Goal: Transaction & Acquisition: Purchase product/service

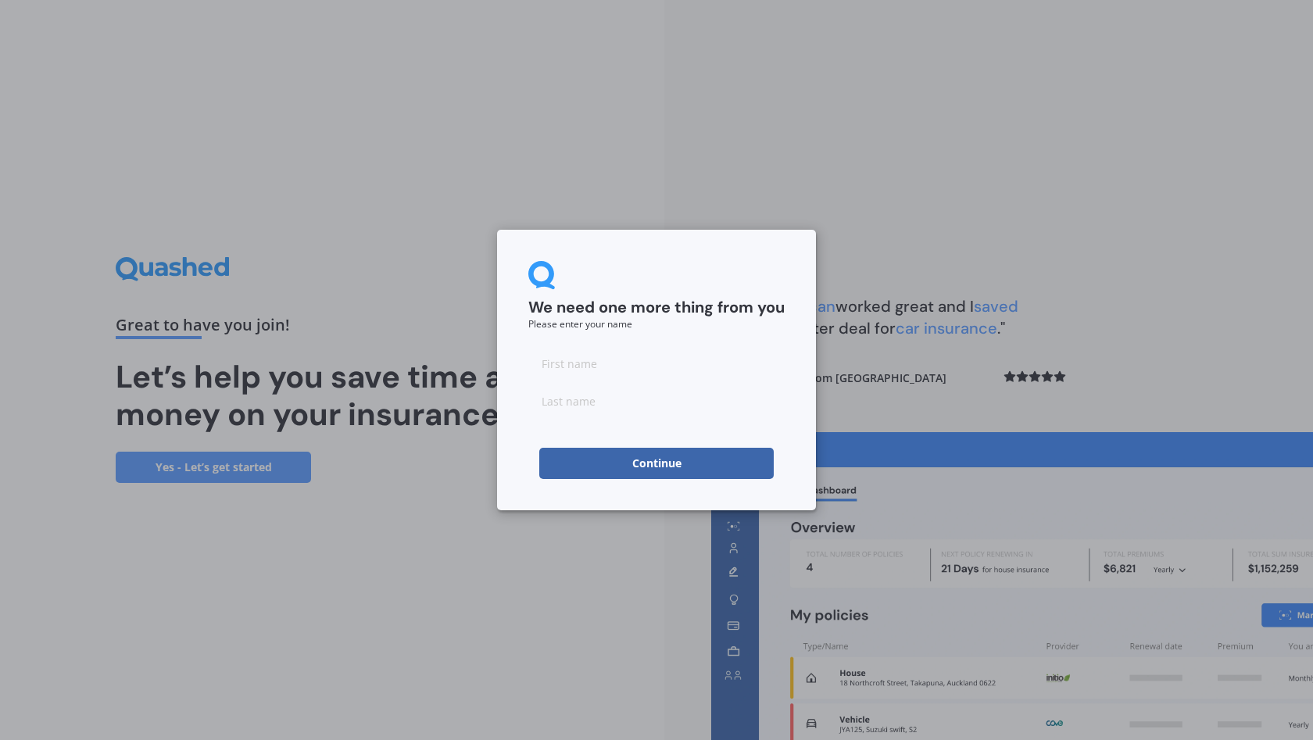
click at [686, 368] on input at bounding box center [656, 363] width 256 height 31
type input "j"
type input "[PERSON_NAME]"
click at [714, 411] on input at bounding box center [656, 400] width 256 height 31
type input "Croudace"
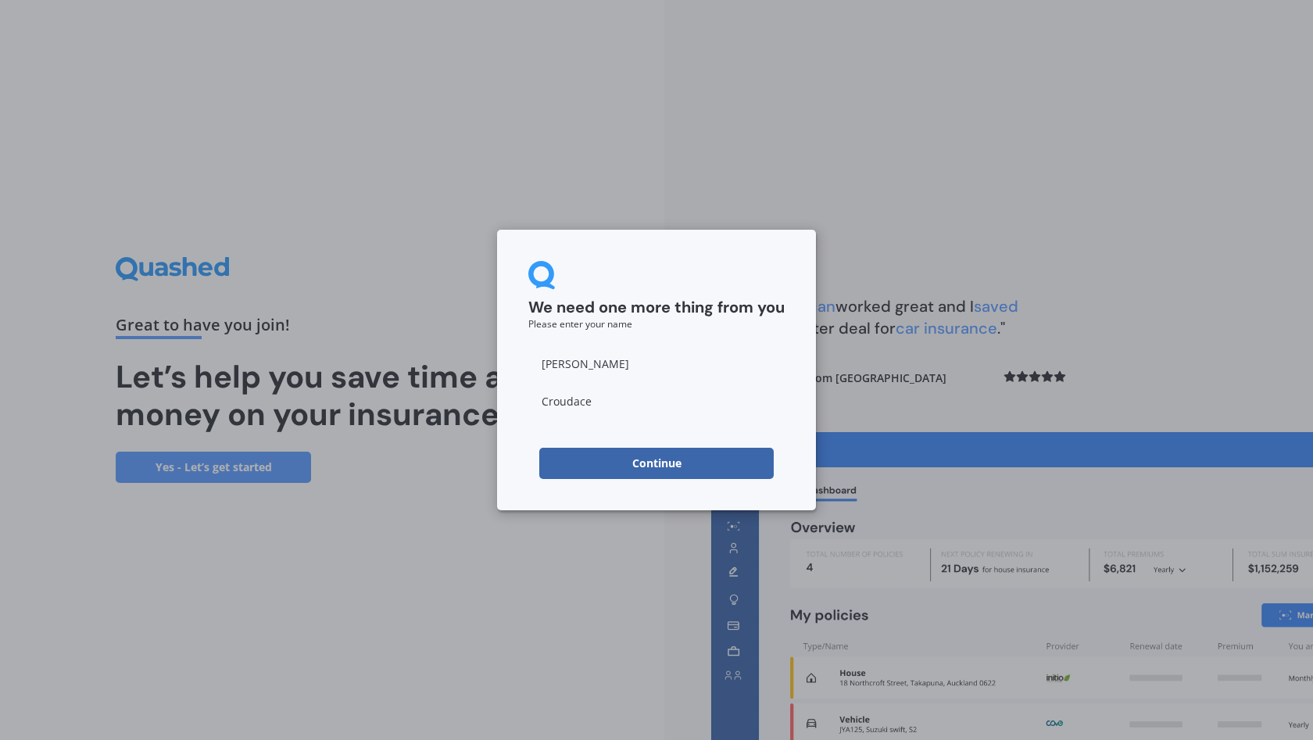
click at [701, 460] on button "Continue" at bounding box center [656, 463] width 234 height 31
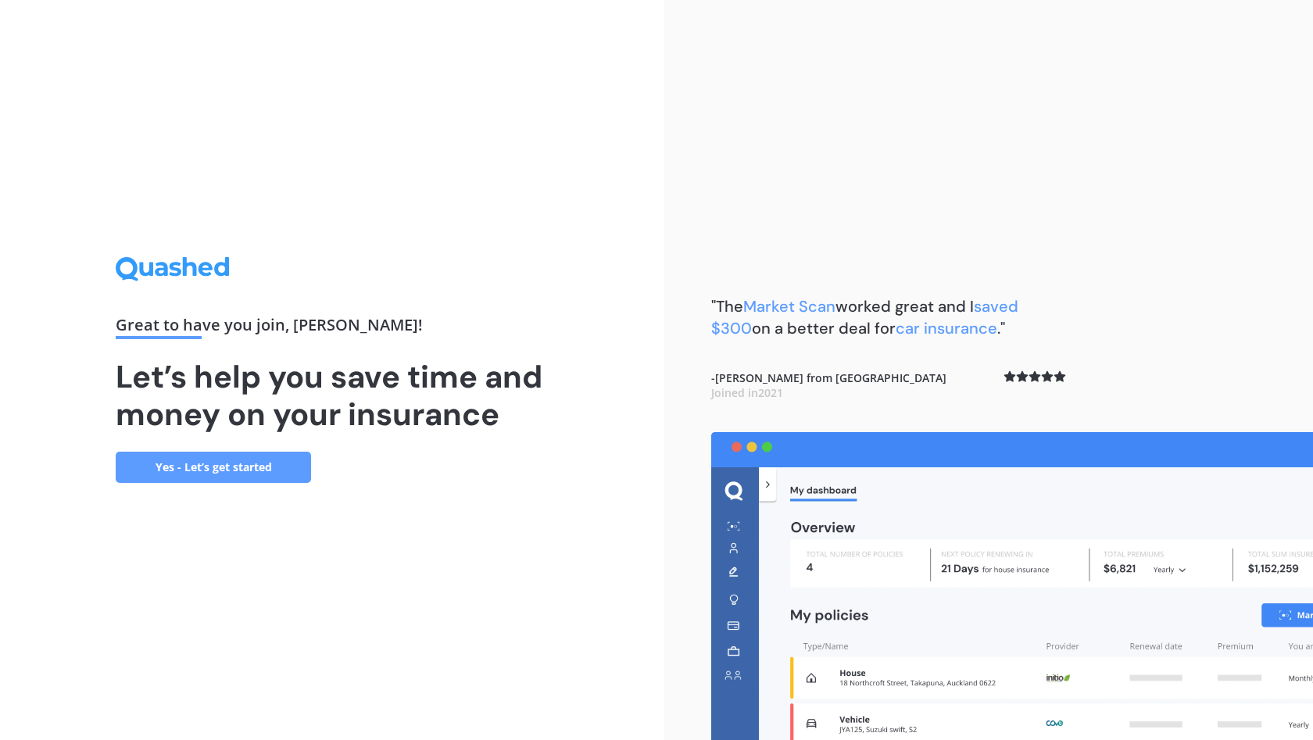
click at [284, 471] on link "Yes - Let’s get started" at bounding box center [213, 467] width 195 height 31
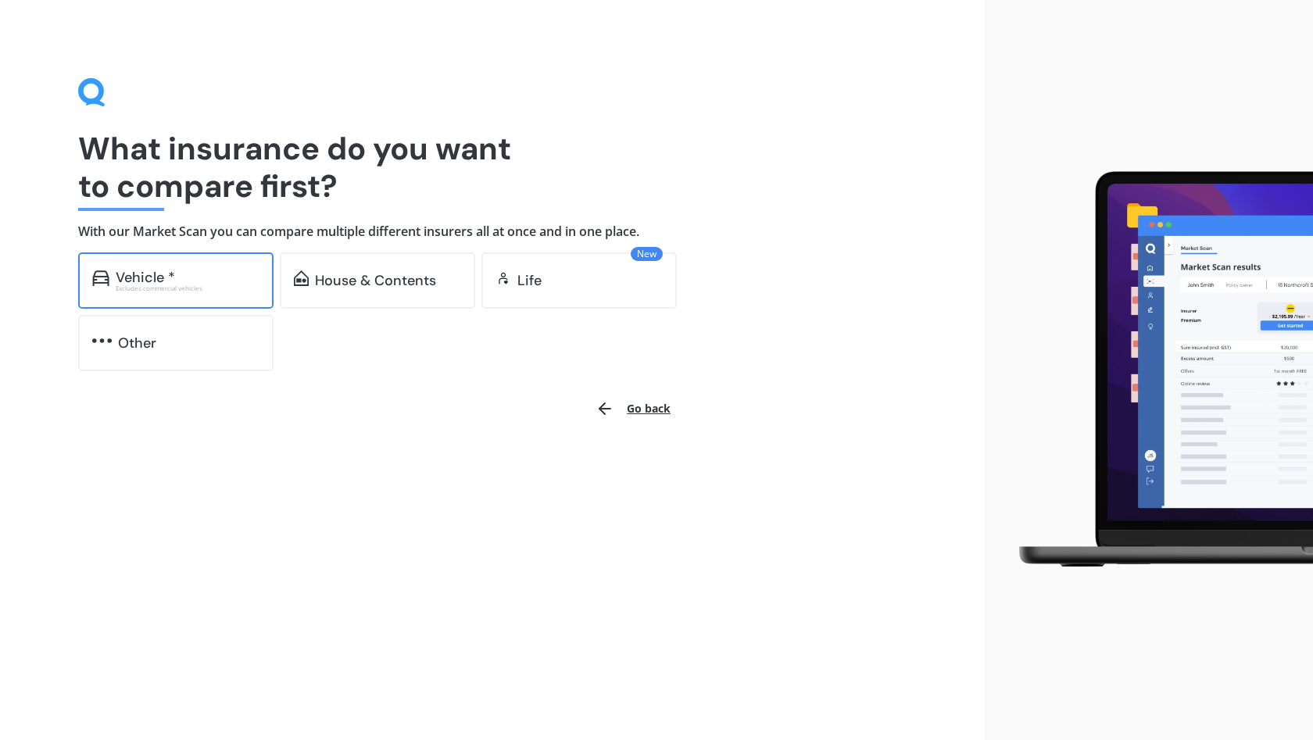
click at [178, 280] on div "Vehicle *" at bounding box center [188, 278] width 144 height 16
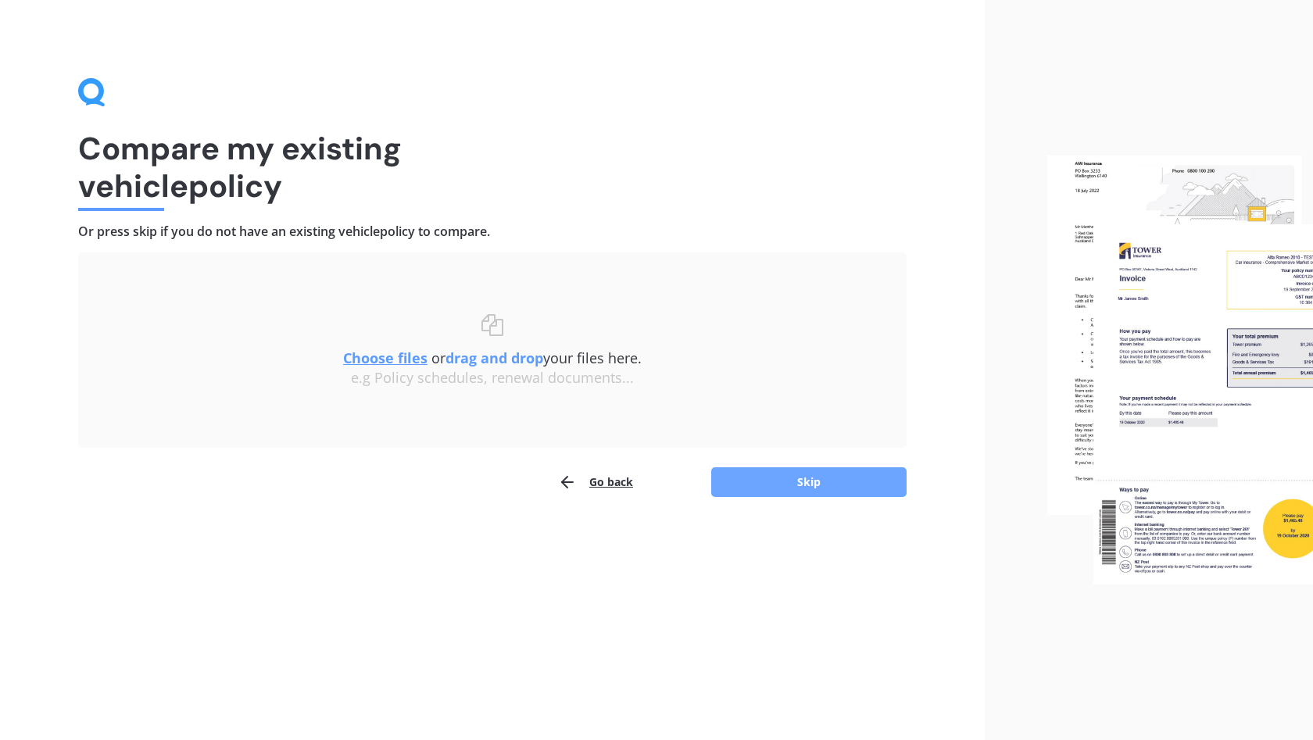
click at [791, 470] on button "Skip" at bounding box center [808, 482] width 195 height 30
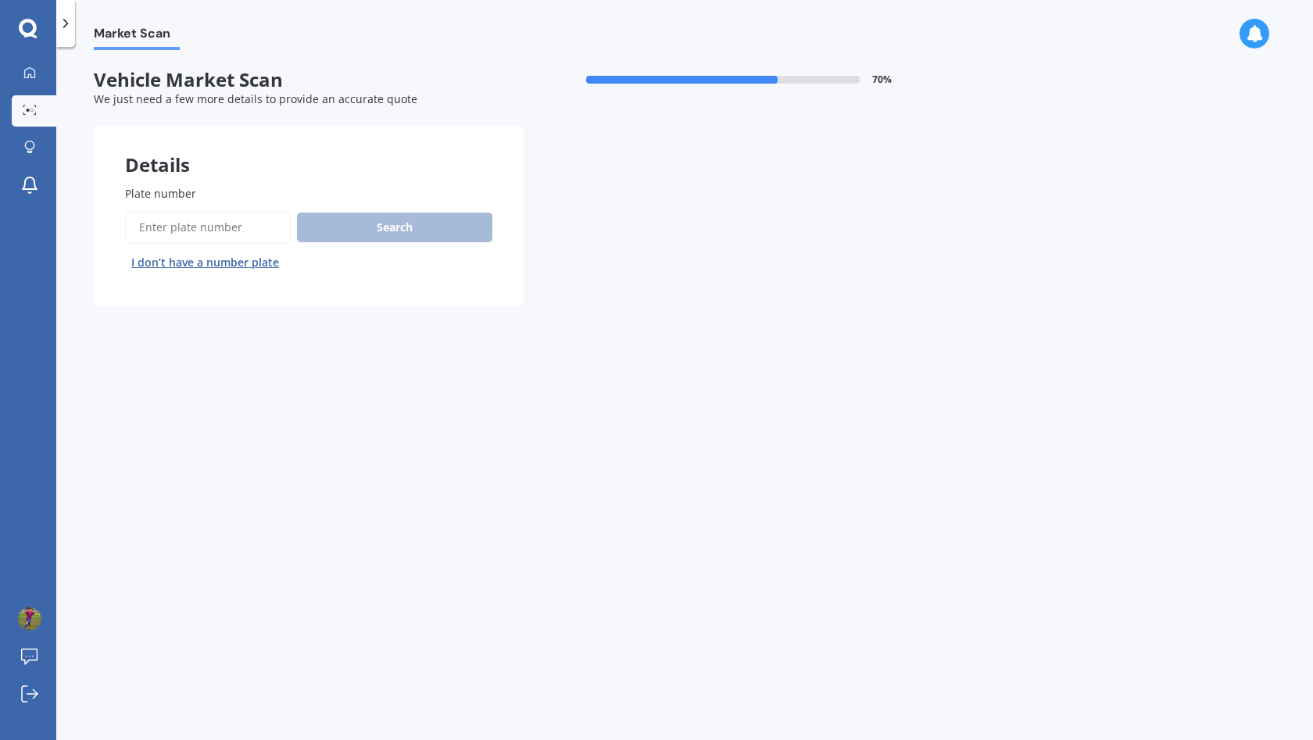
click at [198, 220] on input "Plate number" at bounding box center [208, 227] width 166 height 33
type input "mem864"
click at [312, 228] on button "Search" at bounding box center [394, 228] width 195 height 30
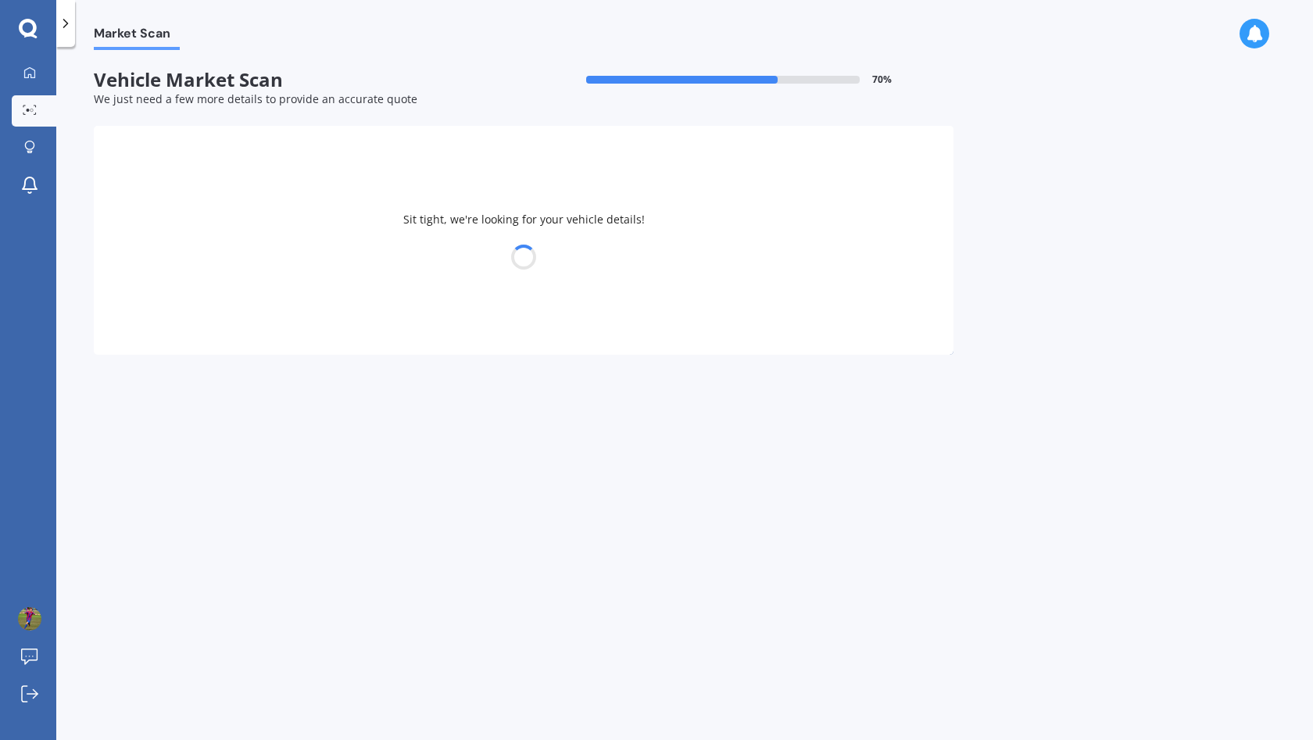
select select "MITSUBISHI"
select select "TRITON"
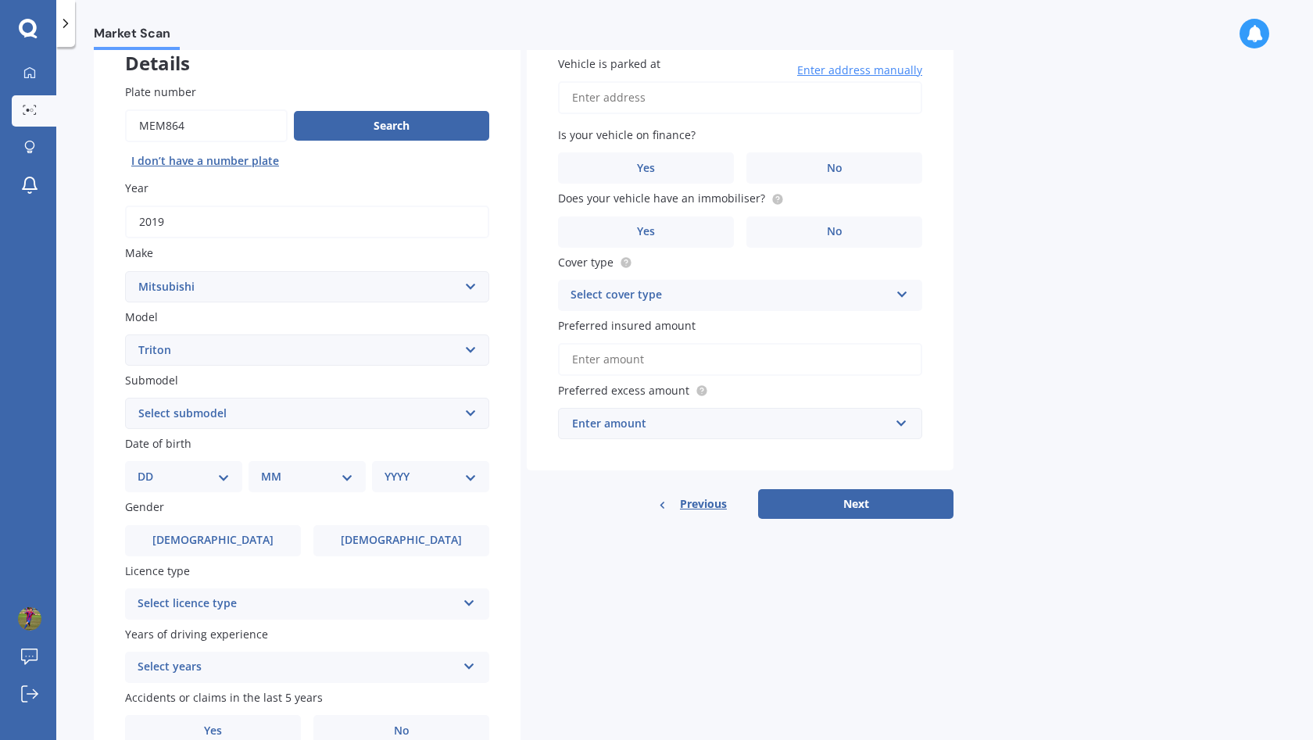
scroll to position [137, 0]
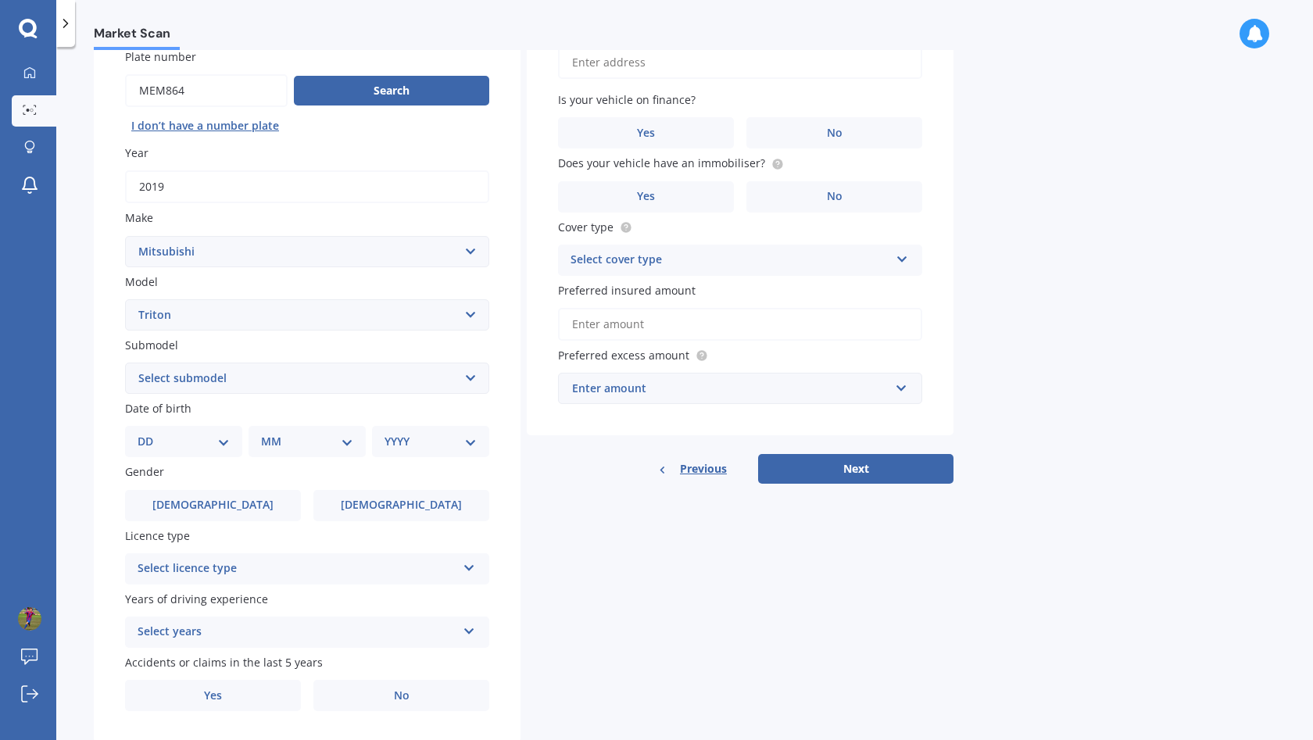
click at [302, 379] on select "Select submodel (All other) 2.4 Litre Petrol 2.5 CDI Diesel 2.8 CDI Diesel 3.2 …" at bounding box center [307, 378] width 364 height 31
click at [347, 366] on select "Select submodel (All other) 2.4 Litre Petrol 2.5 CDI Diesel 2.8 CDI Diesel 3.2 …" at bounding box center [307, 378] width 364 height 31
select select "DC GLXR 6AT 2.4D/6MT"
select select "05"
click at [327, 426] on div "MM 01 02 03 04 05 06 07 08 09 10 11 12" at bounding box center [310, 441] width 111 height 31
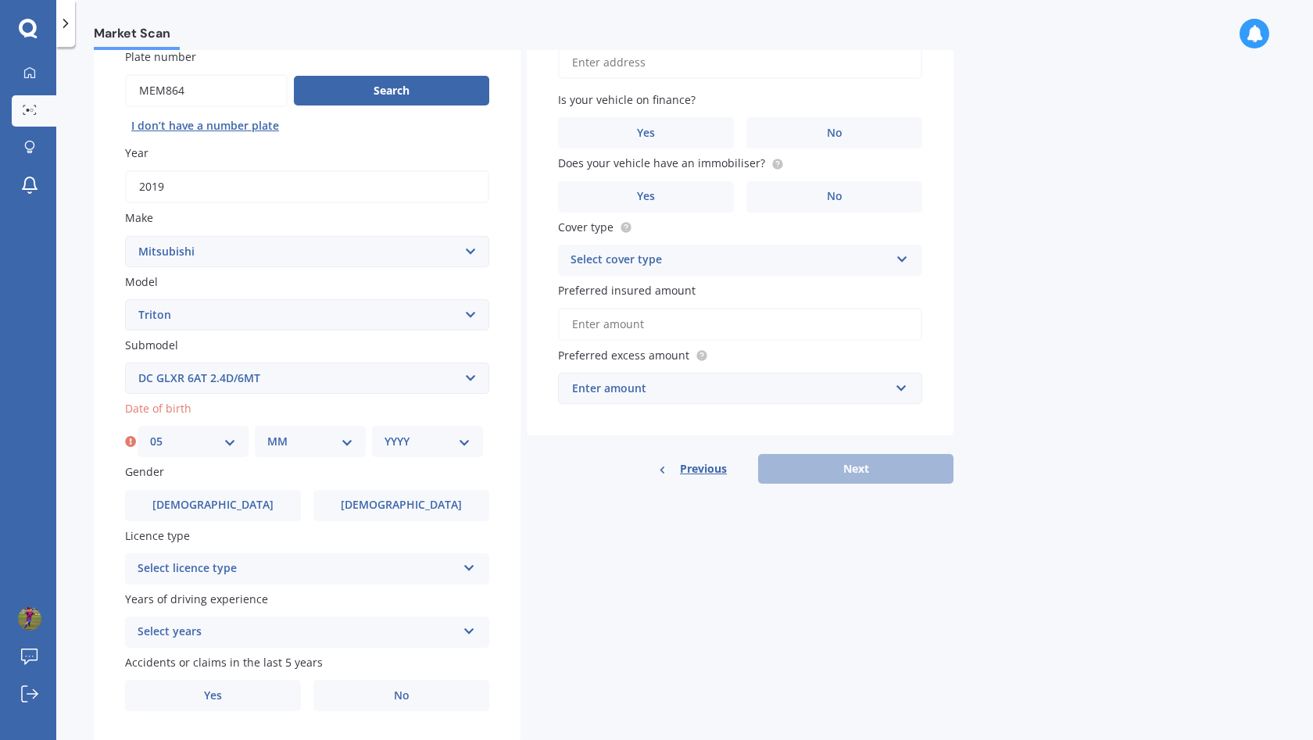
click at [324, 437] on select "MM 01 02 03 04 05 06 07 08 09 10 11 12" at bounding box center [310, 441] width 86 height 17
select select "04"
select select "1999"
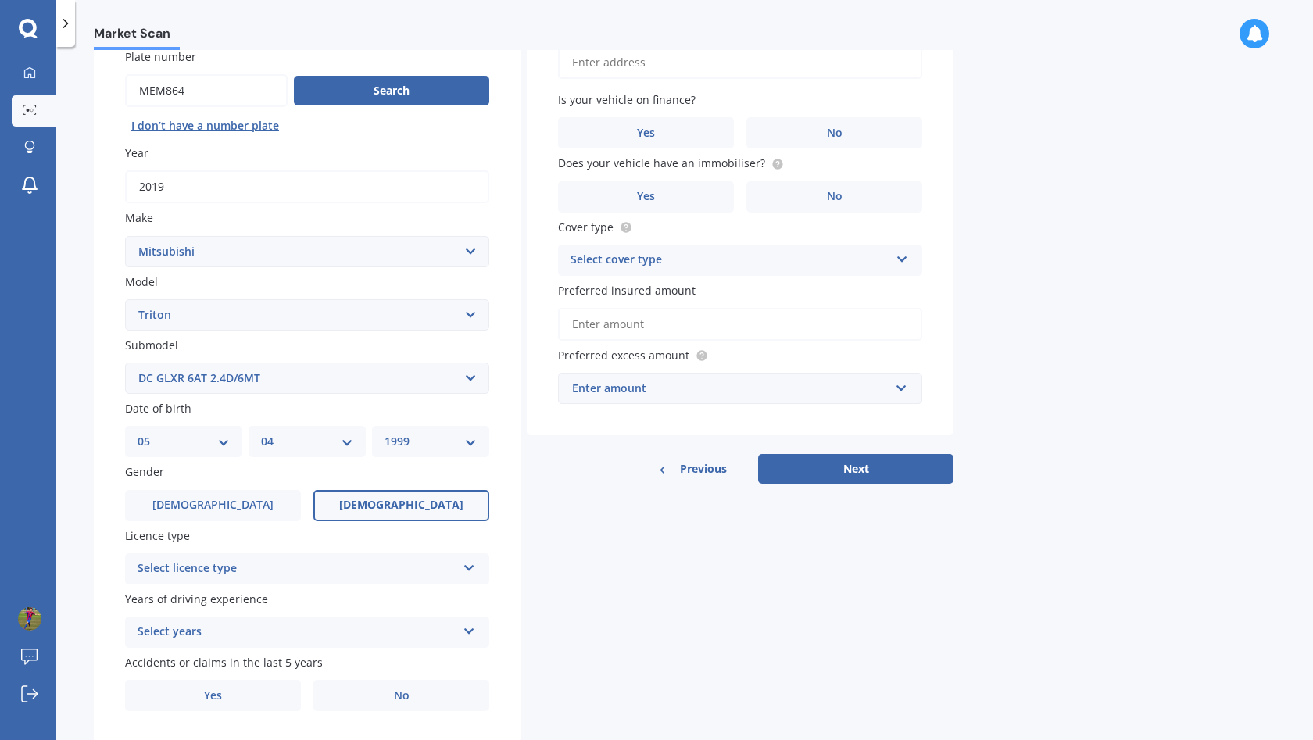
click at [366, 501] on label "[DEMOGRAPHIC_DATA]" at bounding box center [401, 505] width 176 height 31
click at [0, 0] on input "[DEMOGRAPHIC_DATA]" at bounding box center [0, 0] width 0 height 0
click at [349, 545] on div "Licence type Select licence type NZ Full NZ Restricted NZ Learners [GEOGRAPHIC_…" at bounding box center [307, 555] width 364 height 57
click at [349, 553] on div "Select licence type NZ Full NZ Restricted NZ Learners [GEOGRAPHIC_DATA] [GEOGRA…" at bounding box center [307, 568] width 364 height 31
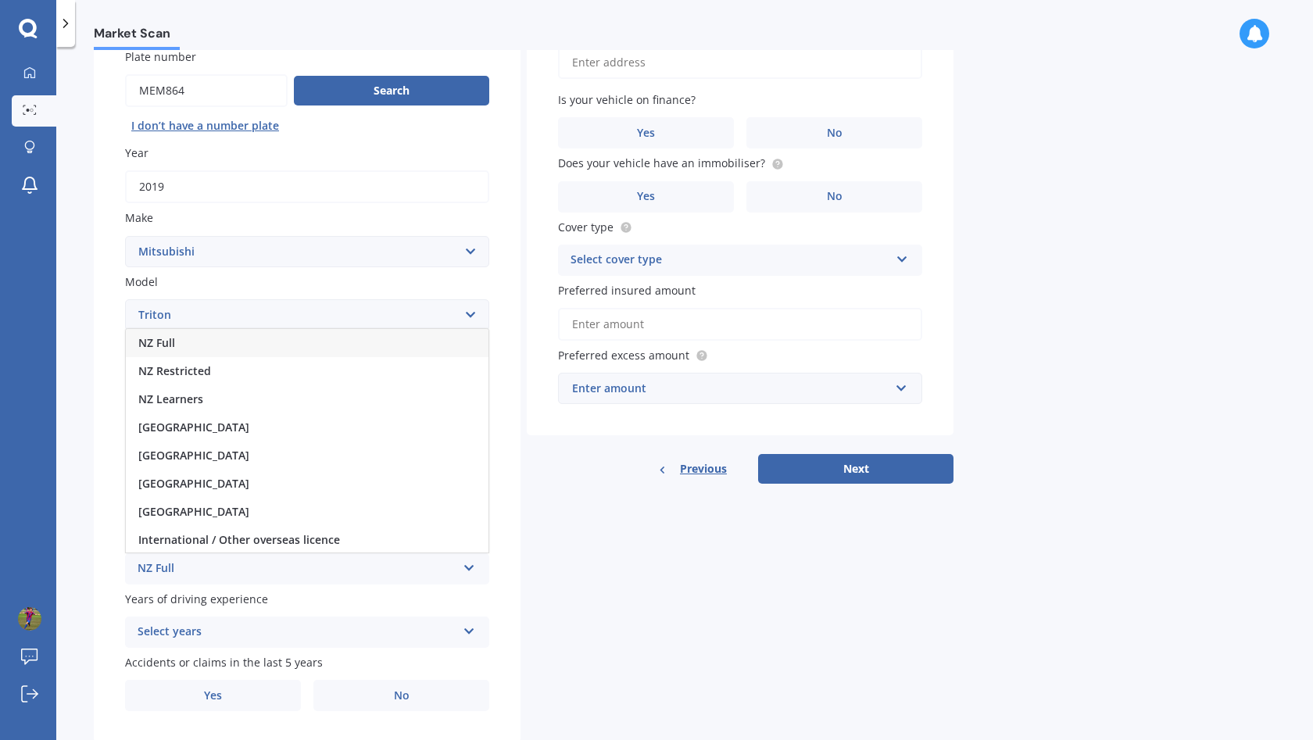
click at [340, 340] on div "NZ Full" at bounding box center [307, 343] width 363 height 28
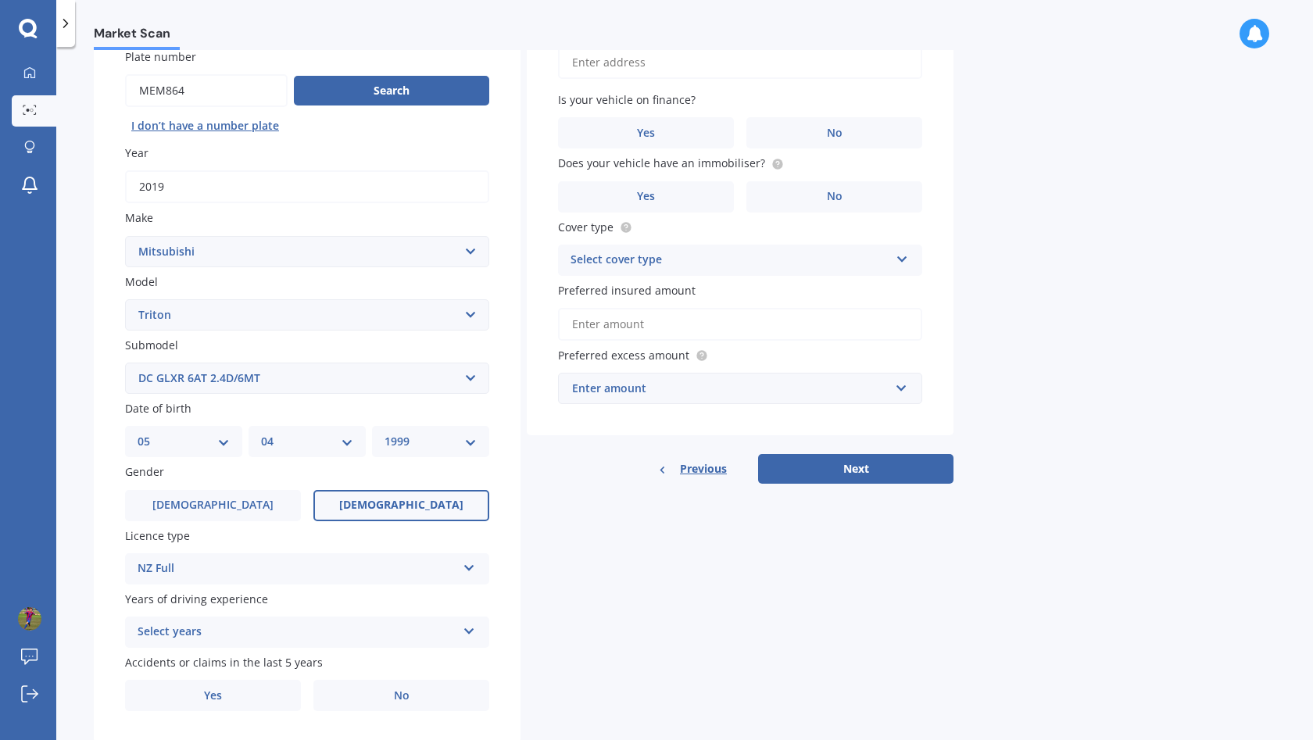
click at [255, 616] on div "Select years 5 or more years 4 years 3 years 2 years 1 year" at bounding box center [307, 631] width 364 height 31
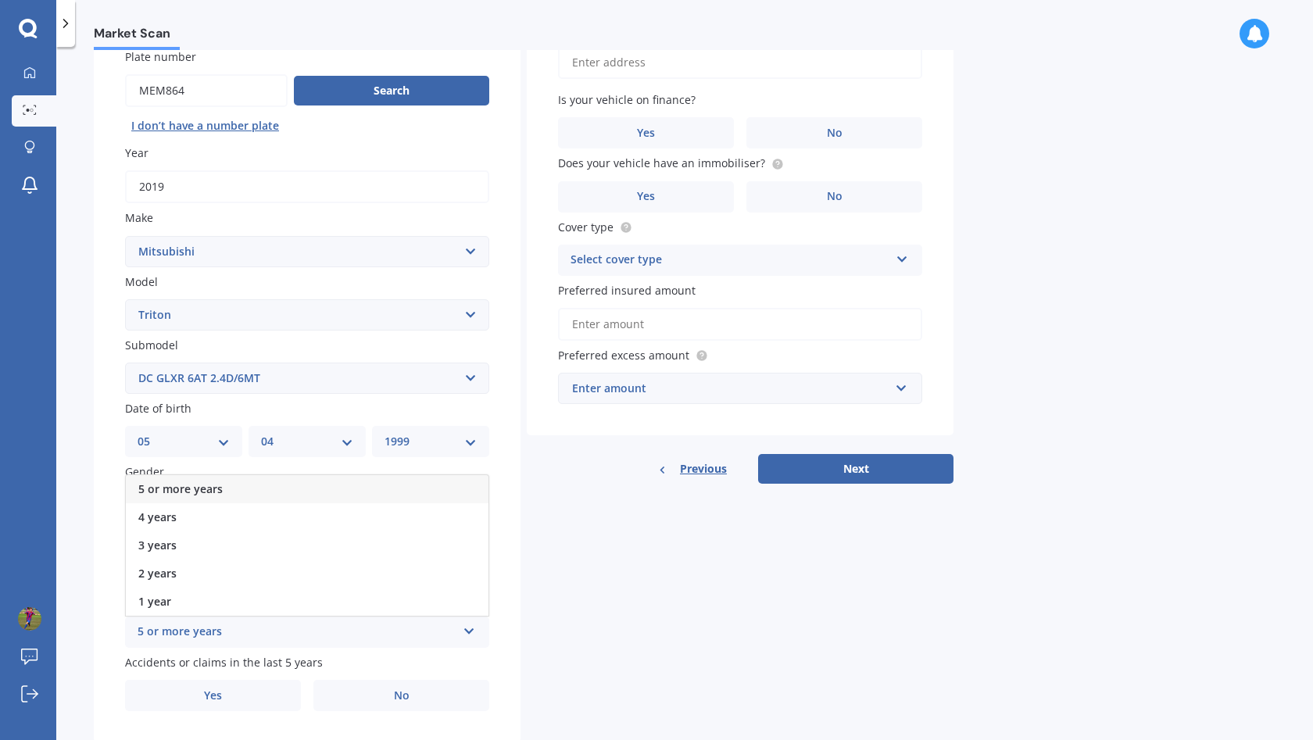
click at [278, 484] on div "5 or more years" at bounding box center [307, 489] width 363 height 28
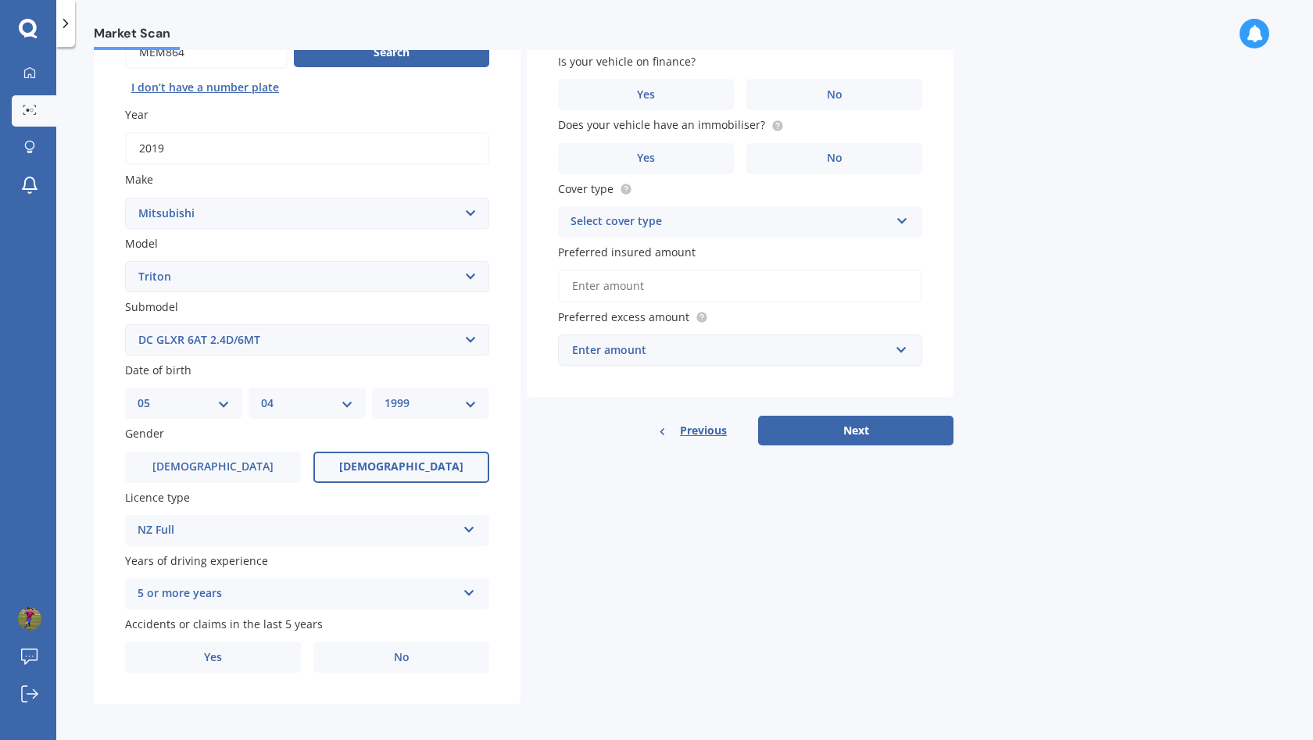
scroll to position [174, 0]
click at [374, 662] on label "No" at bounding box center [401, 657] width 176 height 31
click at [0, 0] on input "No" at bounding box center [0, 0] width 0 height 0
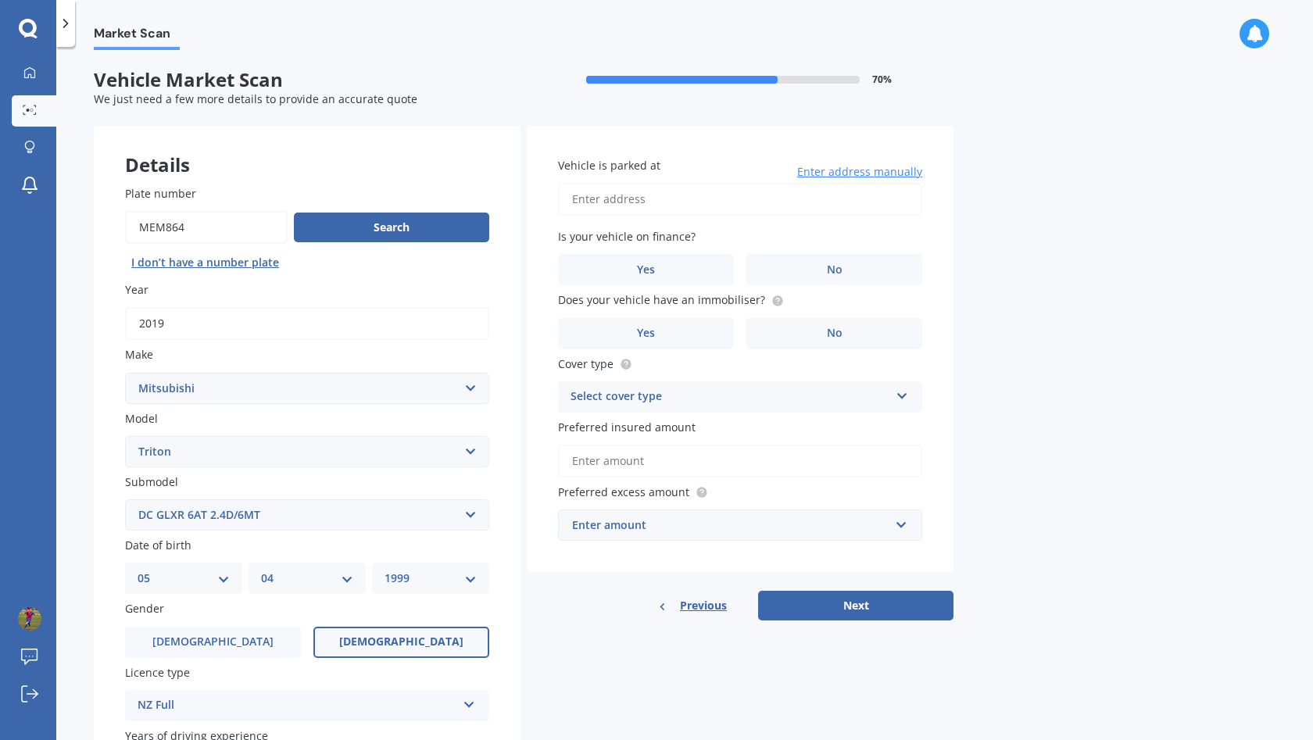
scroll to position [0, 0]
type input "[STREET_ADDRESS] 2014"
click at [804, 267] on label "No" at bounding box center [834, 269] width 176 height 31
click at [0, 0] on input "No" at bounding box center [0, 0] width 0 height 0
click at [772, 298] on circle at bounding box center [777, 300] width 10 height 10
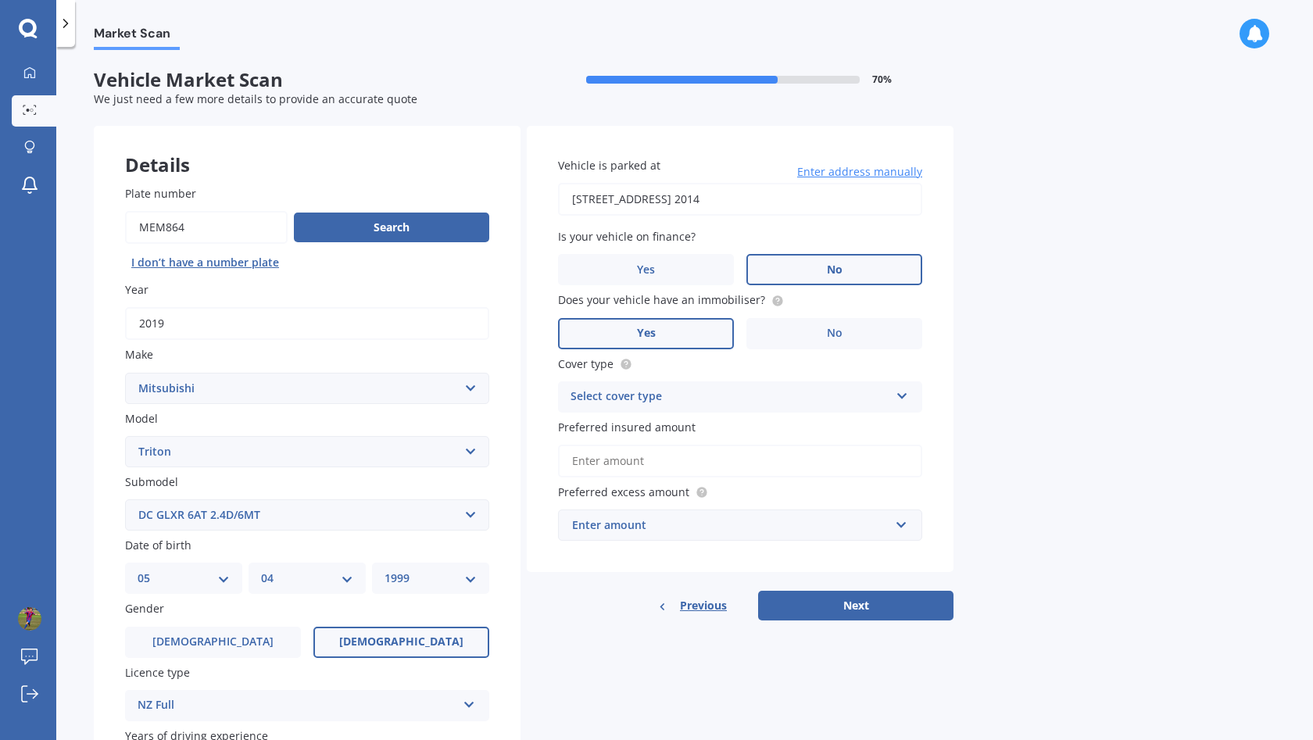
click at [695, 328] on label "Yes" at bounding box center [646, 333] width 176 height 31
click at [0, 0] on input "Yes" at bounding box center [0, 0] width 0 height 0
click at [695, 402] on div "Select cover type" at bounding box center [729, 397] width 319 height 19
click at [695, 431] on div "Comprehensive" at bounding box center [740, 427] width 363 height 28
click at [693, 462] on input "Preferred insured amount" at bounding box center [740, 461] width 364 height 33
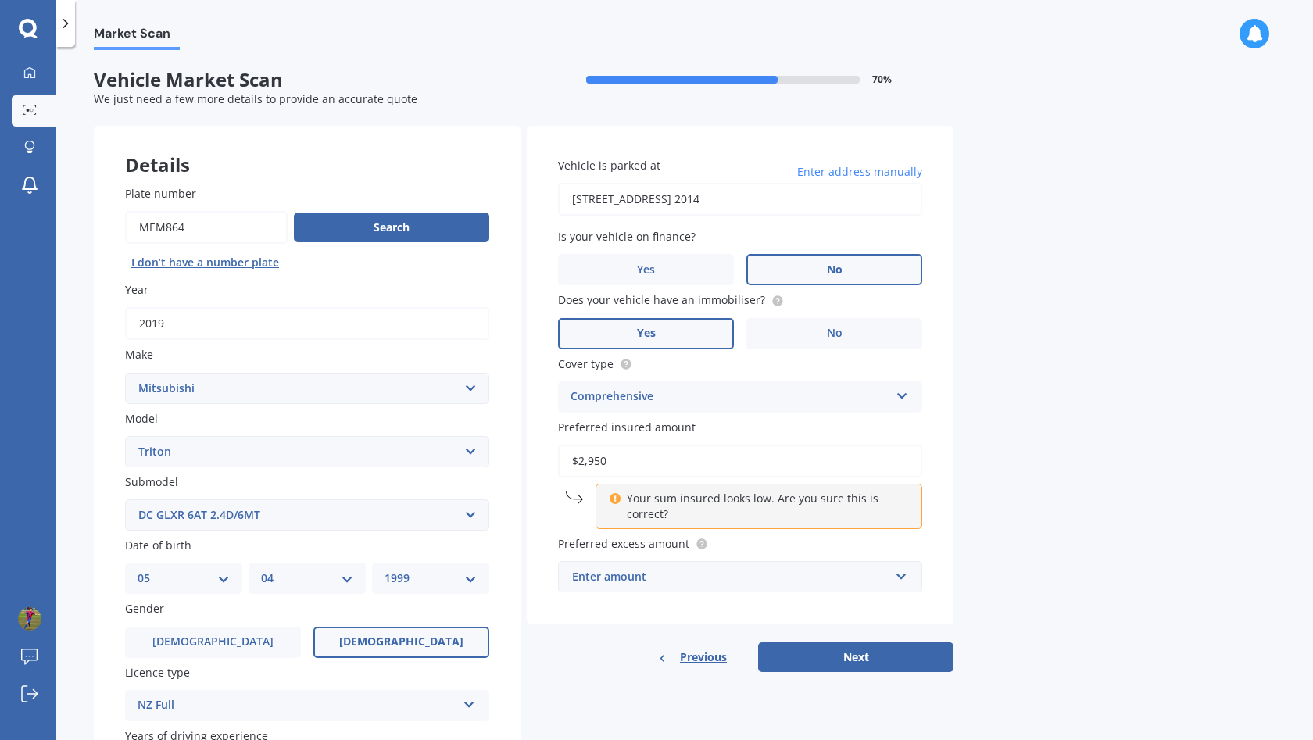
type input "$29,500"
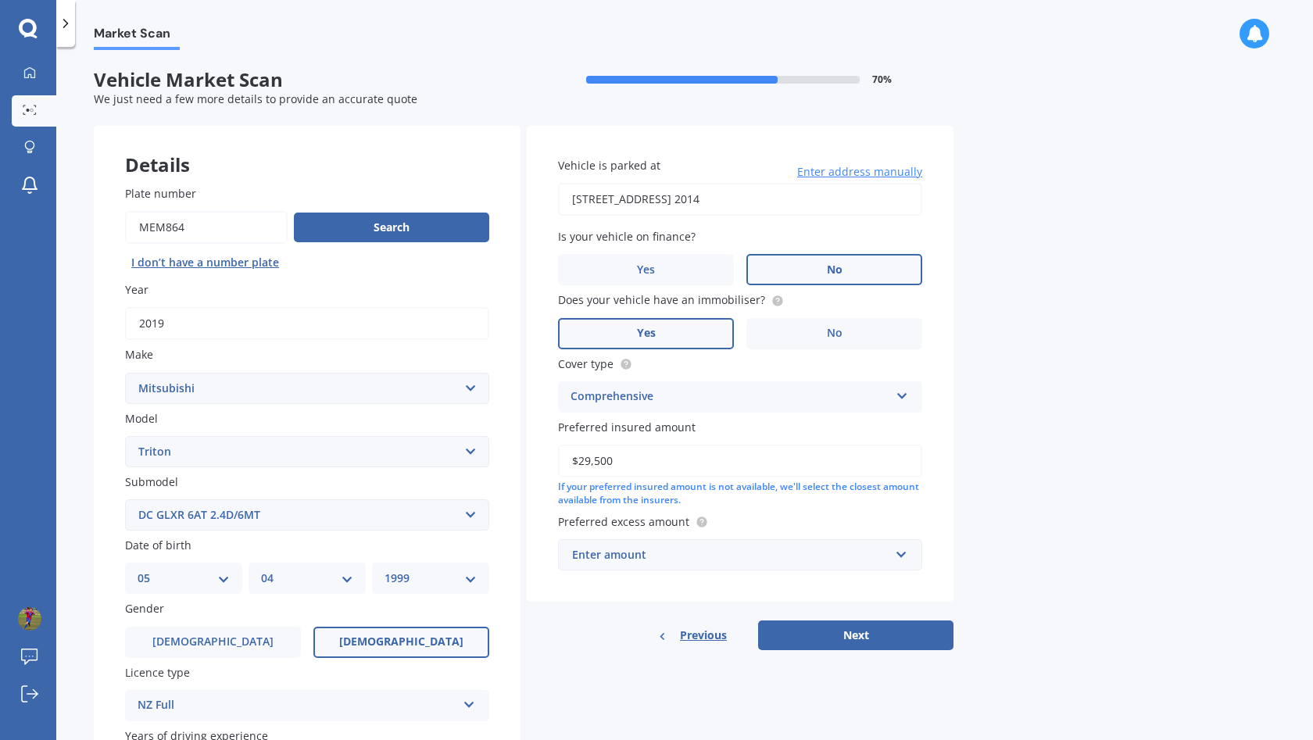
click at [697, 549] on div "Enter amount" at bounding box center [730, 554] width 317 height 17
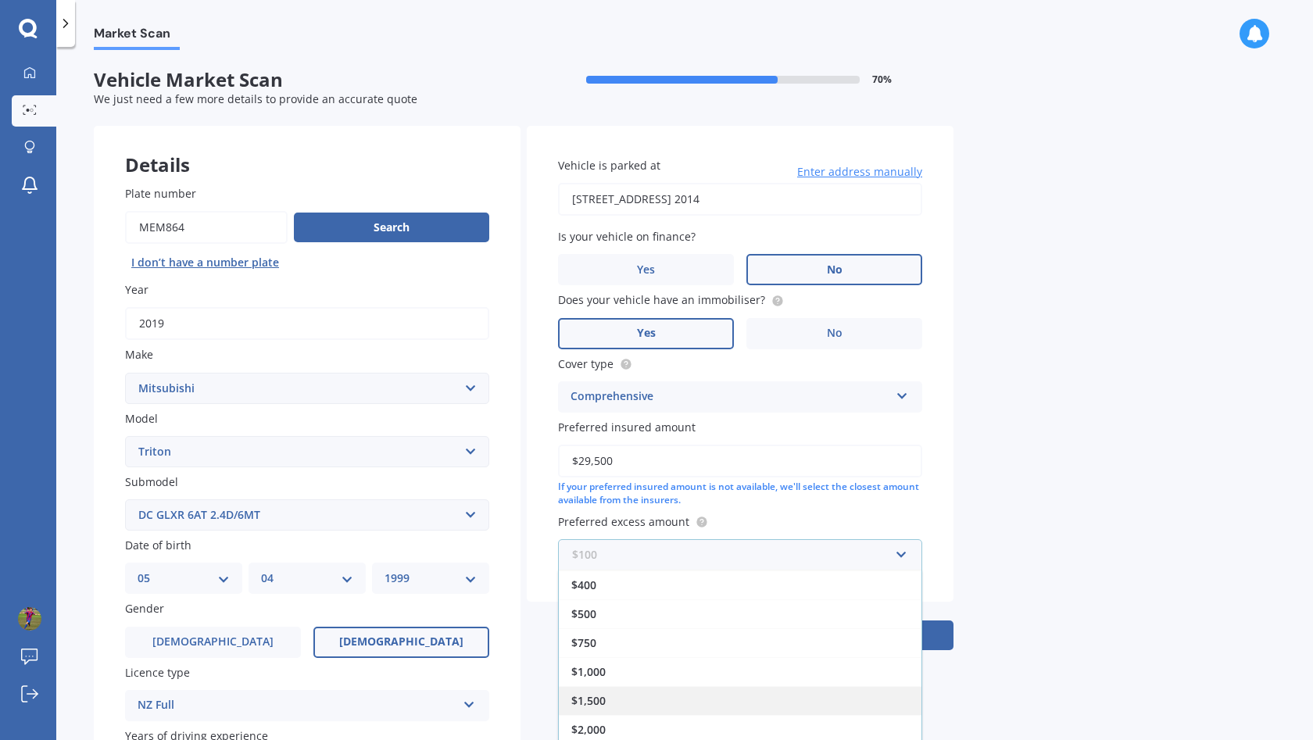
scroll to position [28, 0]
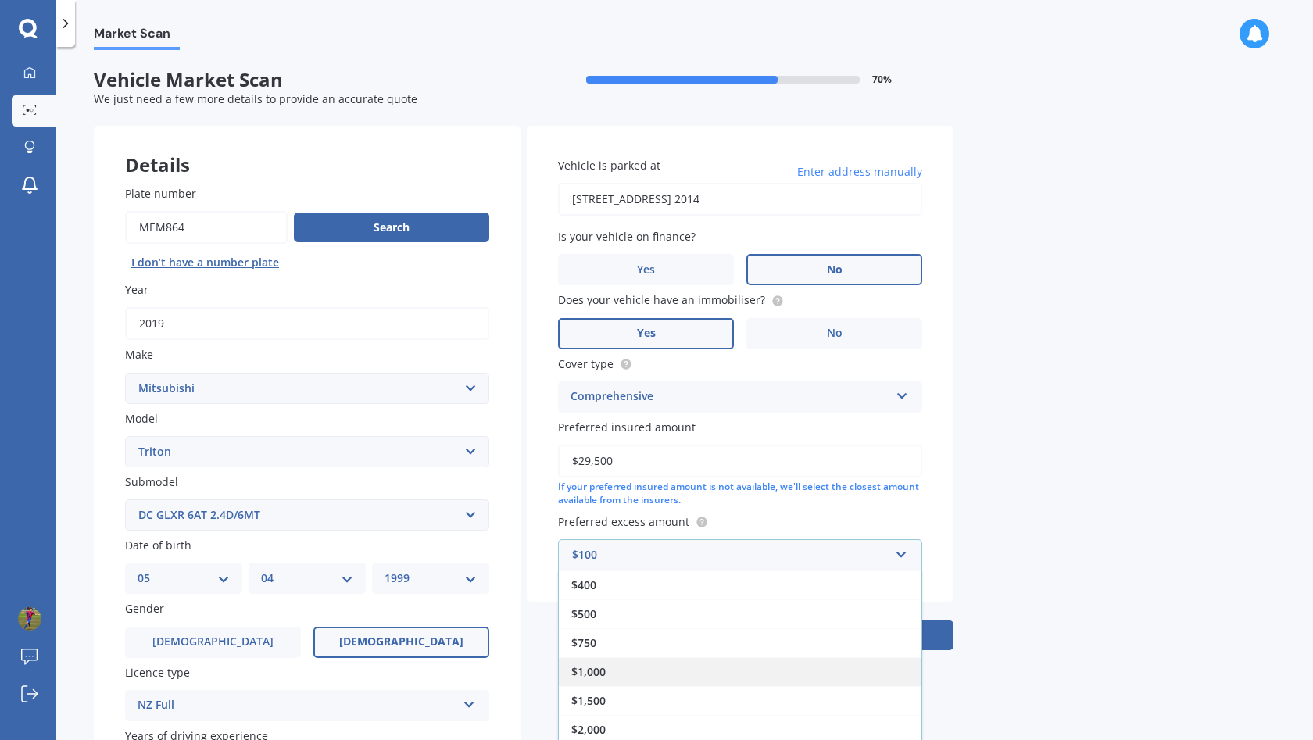
click at [682, 666] on div "$1,000" at bounding box center [740, 671] width 363 height 29
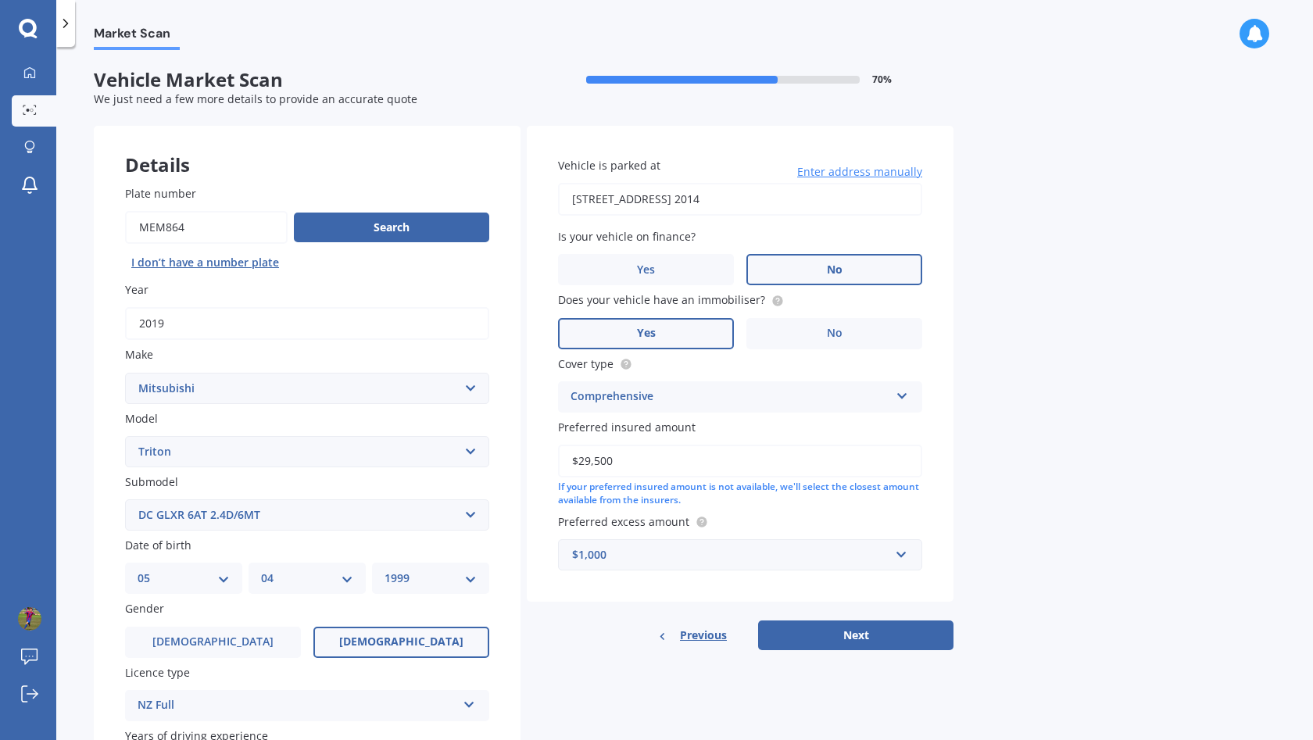
click at [682, 546] on div "$1,000" at bounding box center [730, 554] width 317 height 17
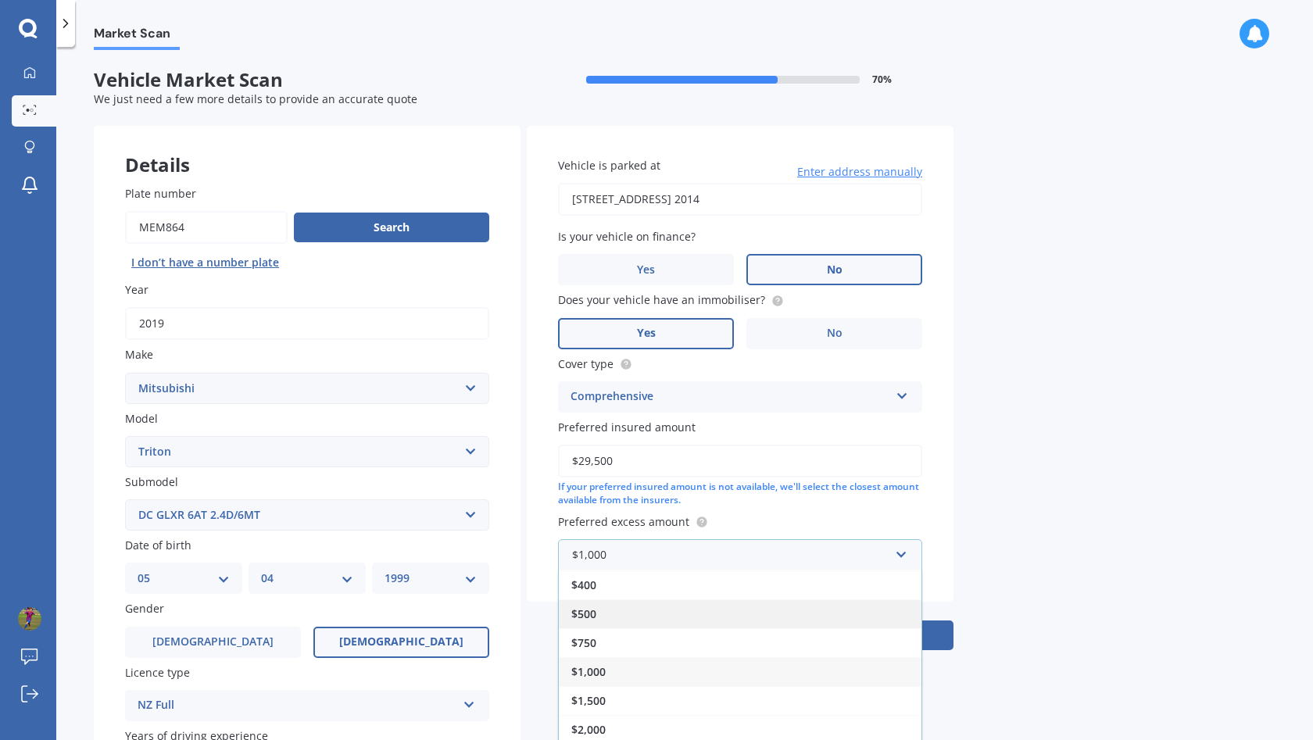
click at [679, 606] on div "$500" at bounding box center [740, 613] width 363 height 29
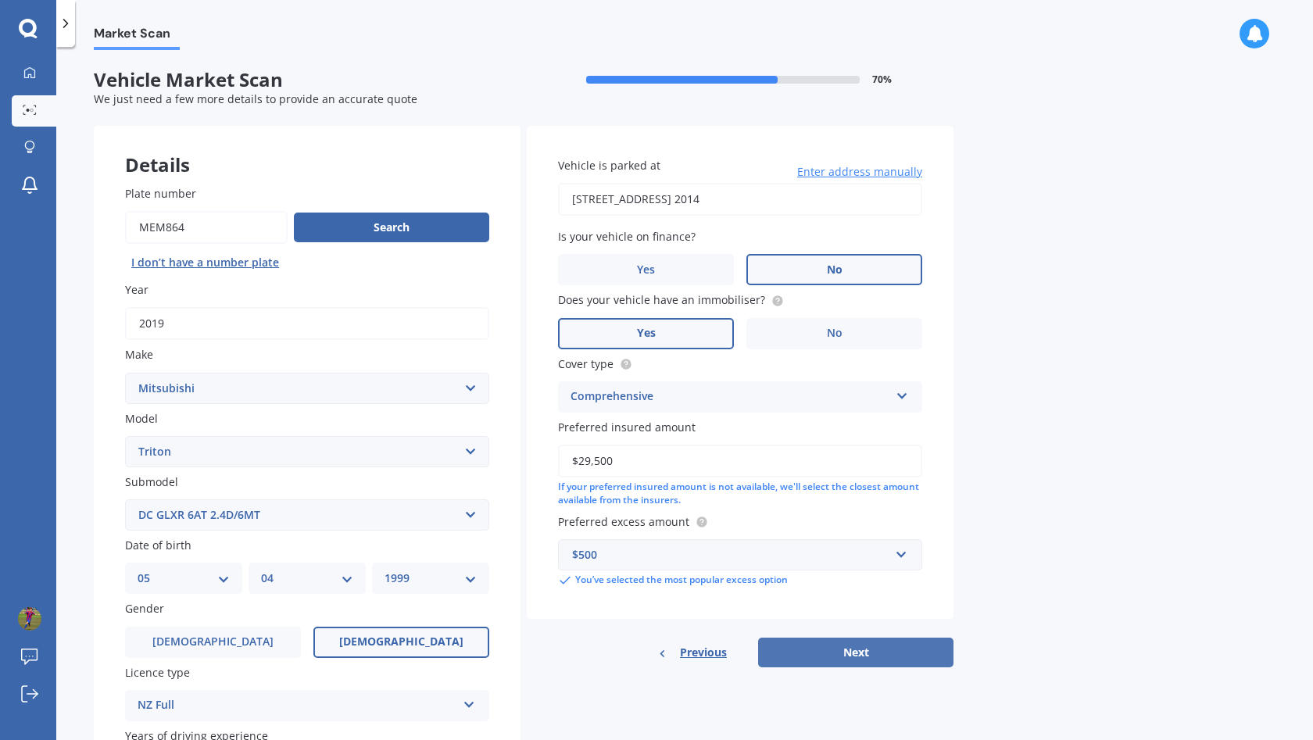
click at [902, 641] on button "Next" at bounding box center [855, 653] width 195 height 30
select select "05"
select select "04"
select select "1999"
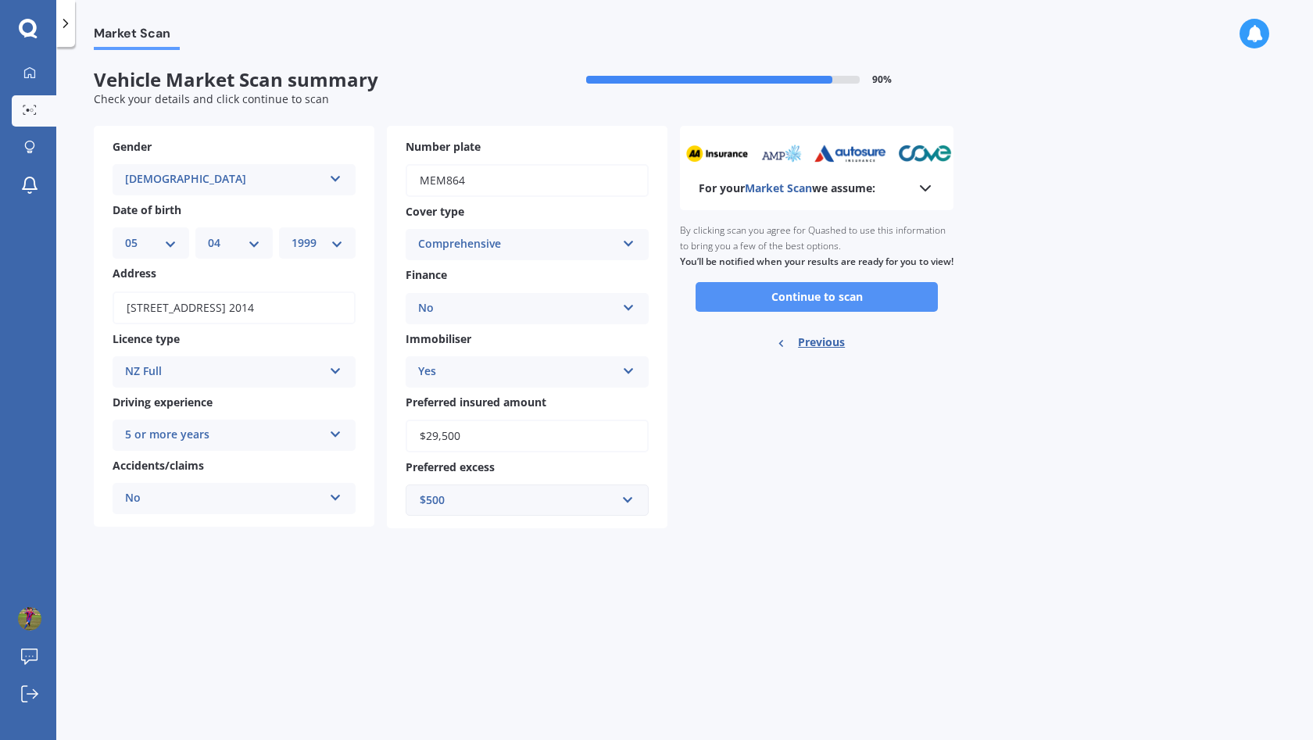
click at [838, 312] on button "Continue to scan" at bounding box center [816, 297] width 242 height 30
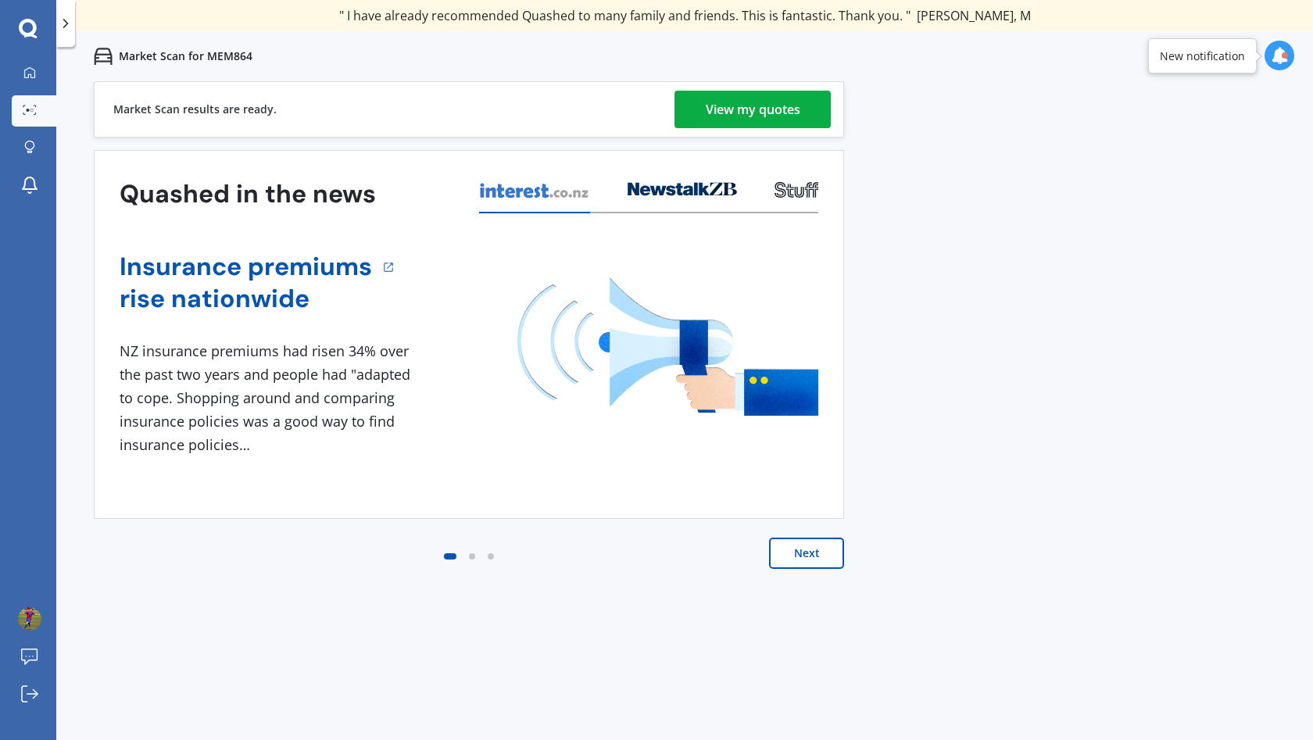
click at [788, 127] on div "View my quotes" at bounding box center [752, 110] width 95 height 38
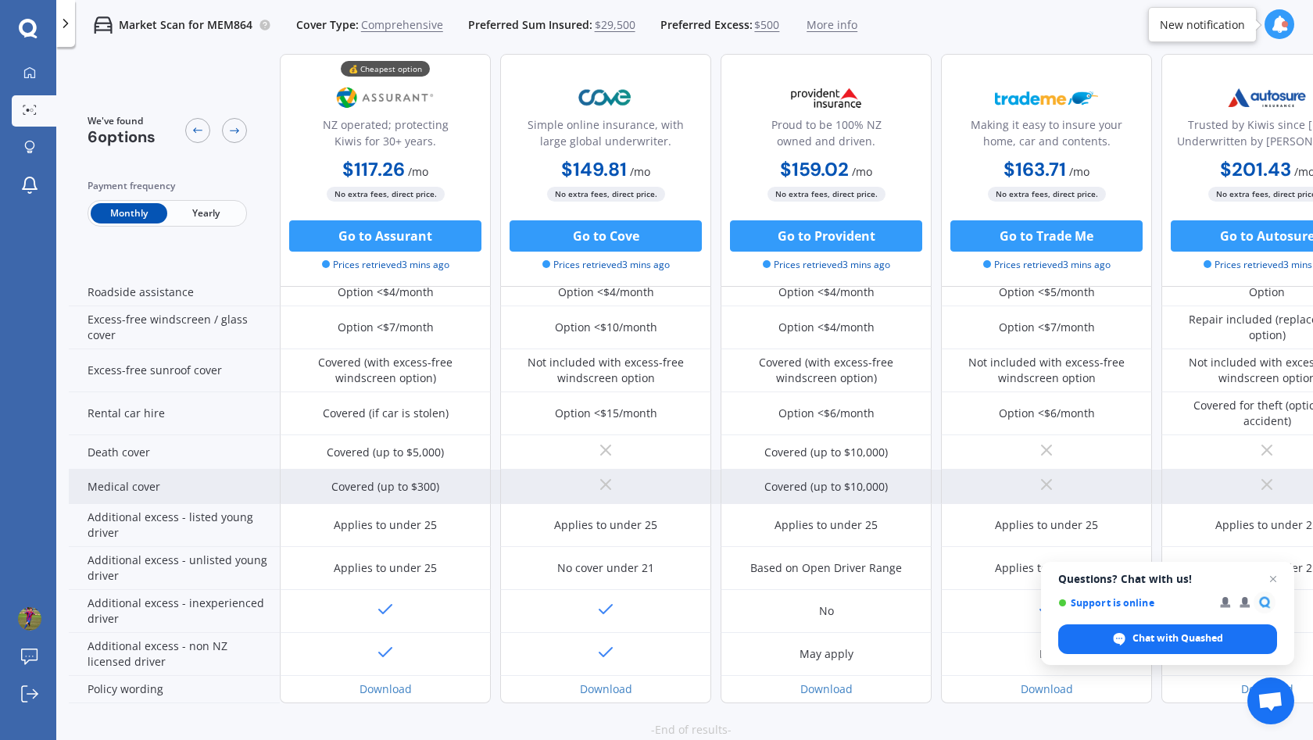
scroll to position [570, 0]
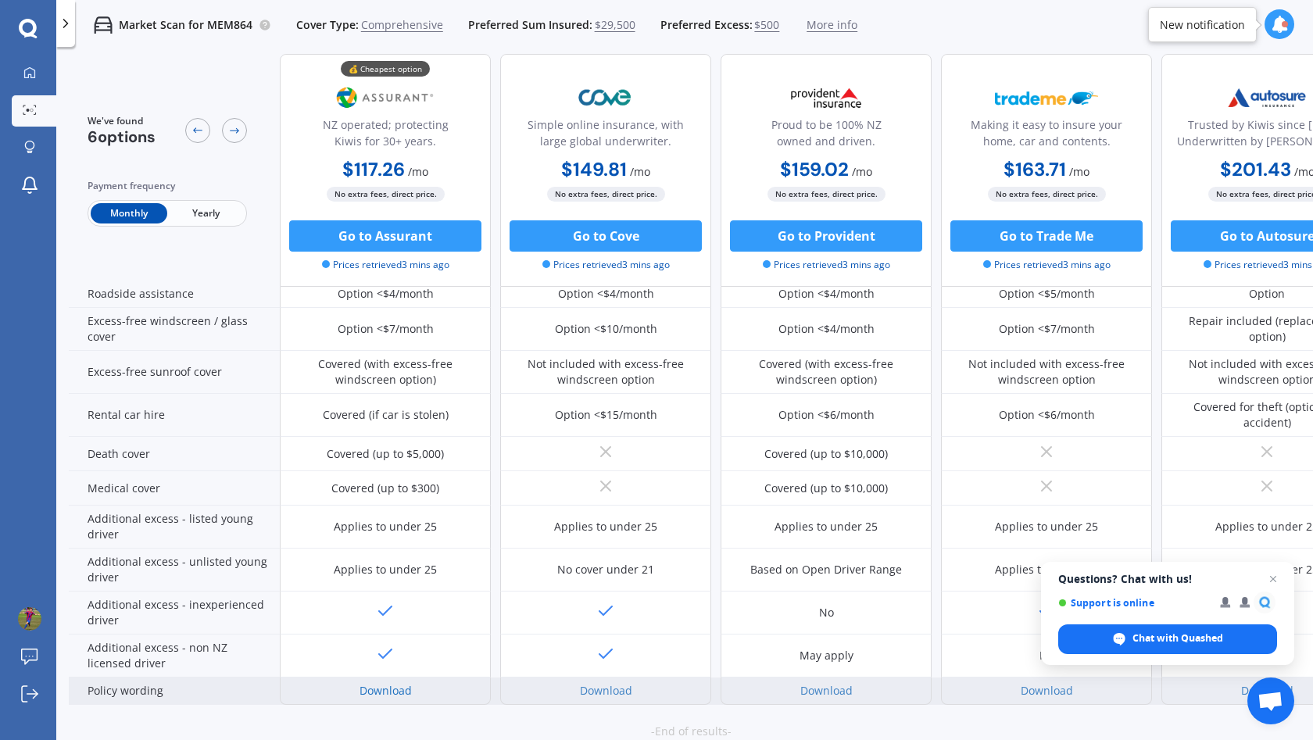
click at [395, 683] on link "Download" at bounding box center [385, 690] width 52 height 15
